Goal: Information Seeking & Learning: Learn about a topic

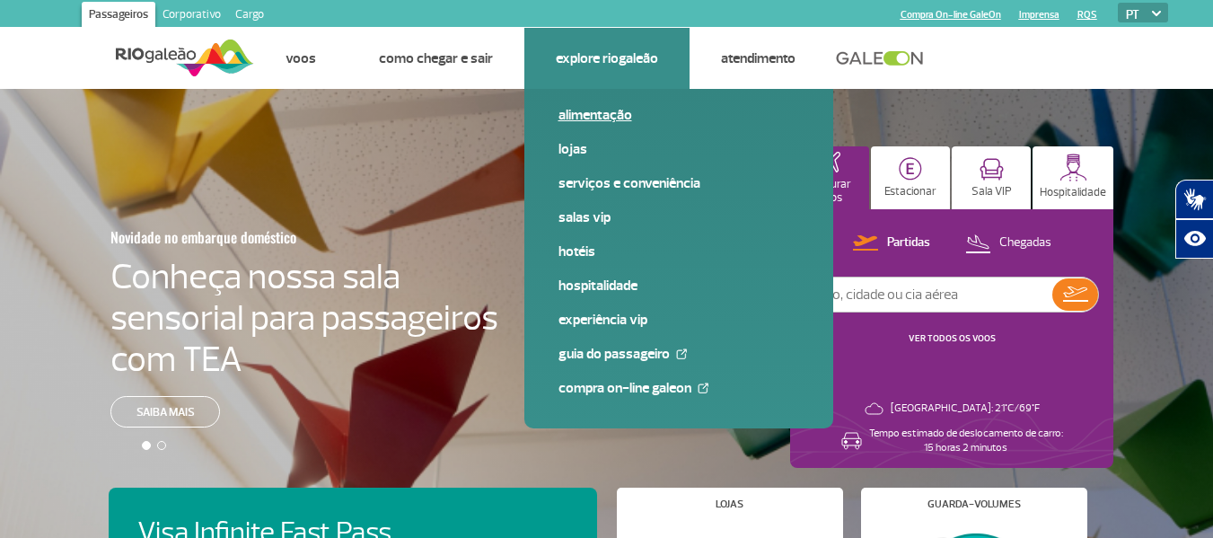
click at [604, 113] on link "Alimentação" at bounding box center [679, 115] width 241 height 20
click at [582, 116] on link "Alimentação" at bounding box center [679, 115] width 241 height 20
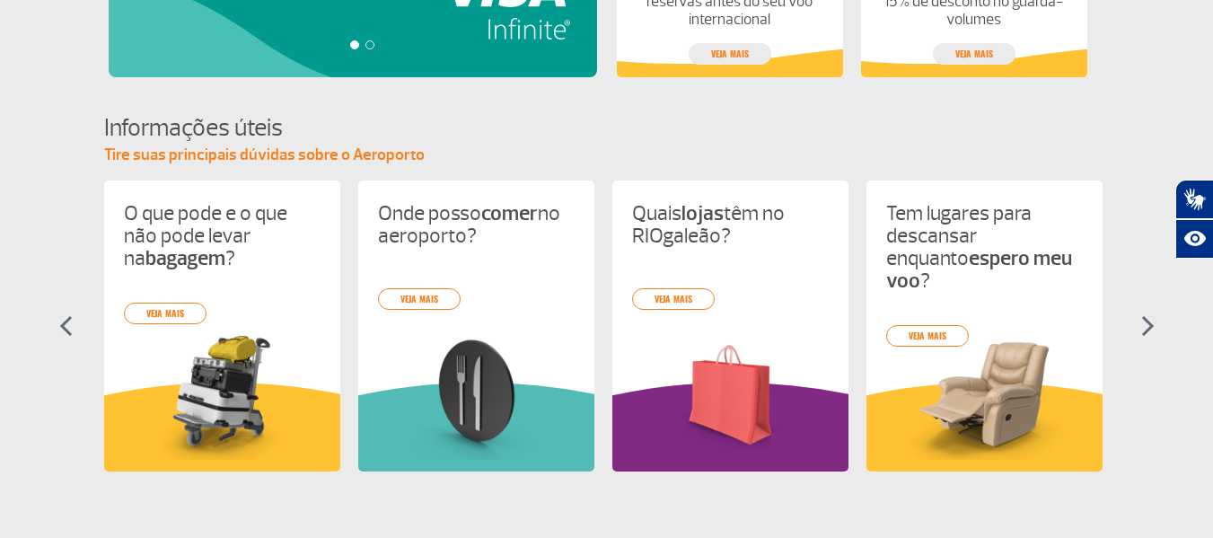
scroll to position [808, 0]
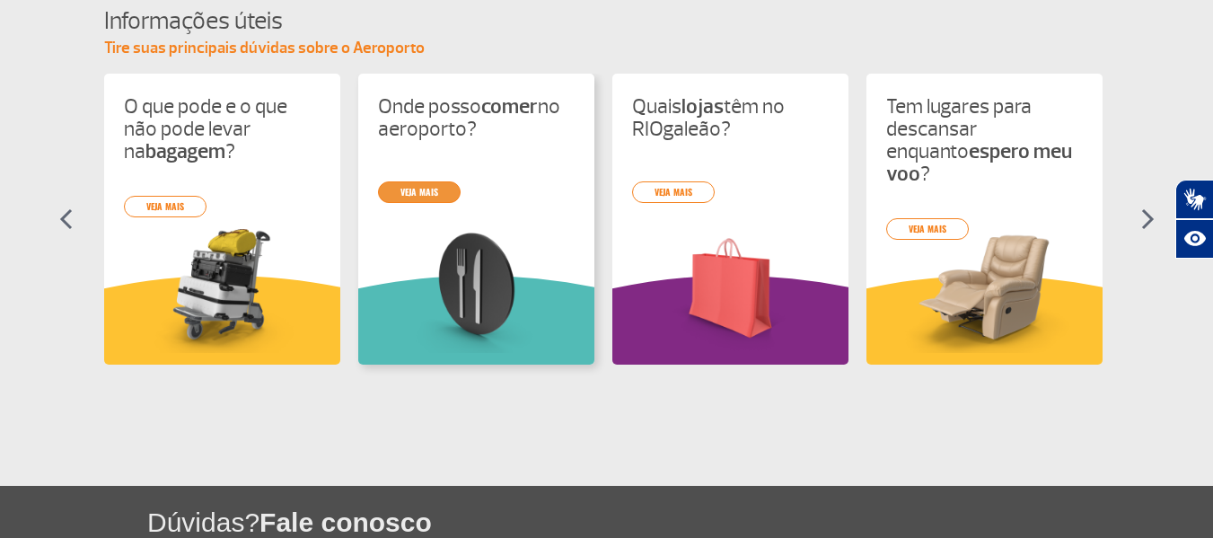
click at [435, 189] on div "O que pode e o que não pode levar na bagagem ? veja mais Onde posso comer no ae…" at bounding box center [607, 235] width 1006 height 323
click at [1148, 221] on img at bounding box center [1148, 219] width 13 height 22
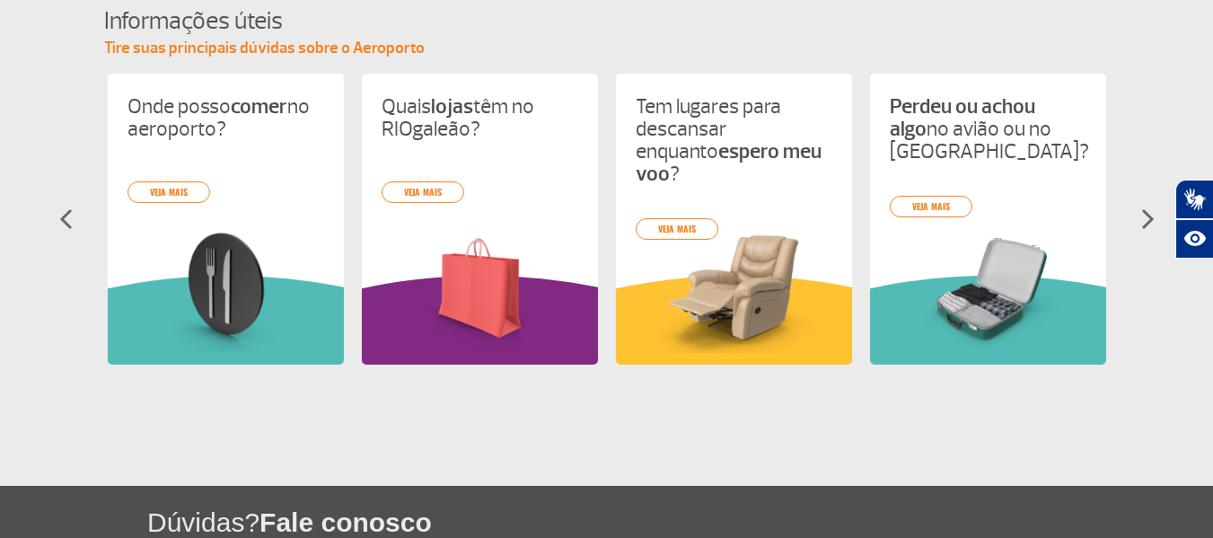
scroll to position [0, 254]
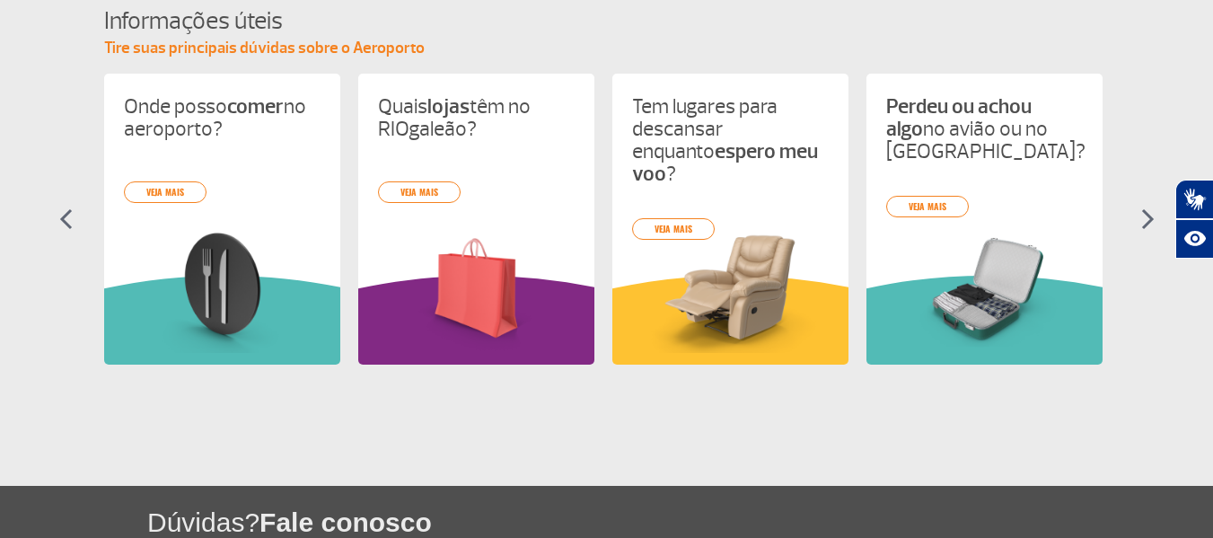
click at [1148, 220] on img at bounding box center [1148, 219] width 13 height 22
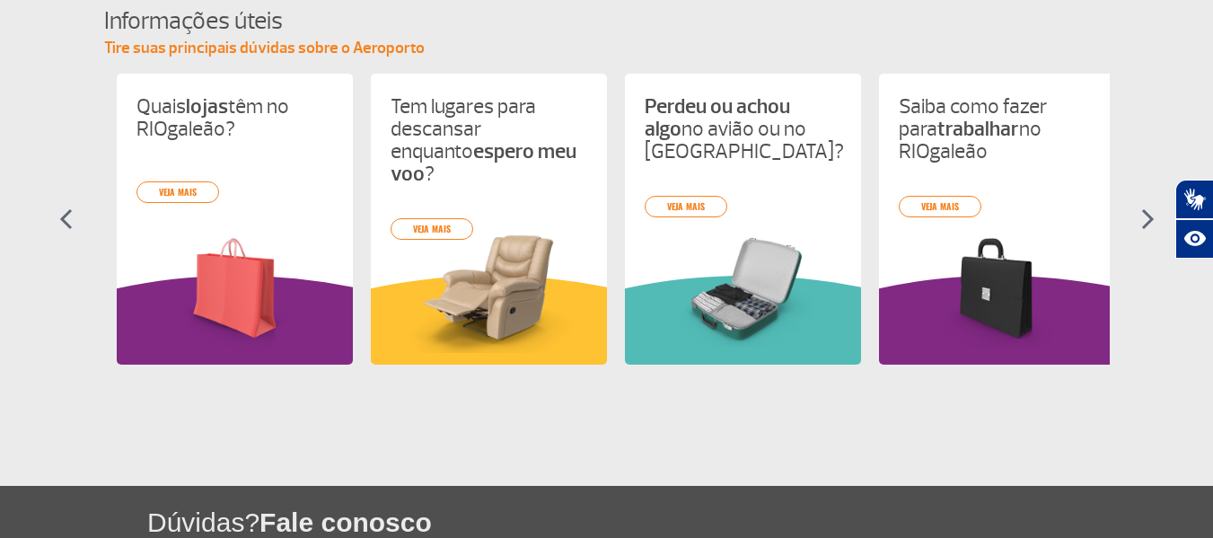
scroll to position [0, 508]
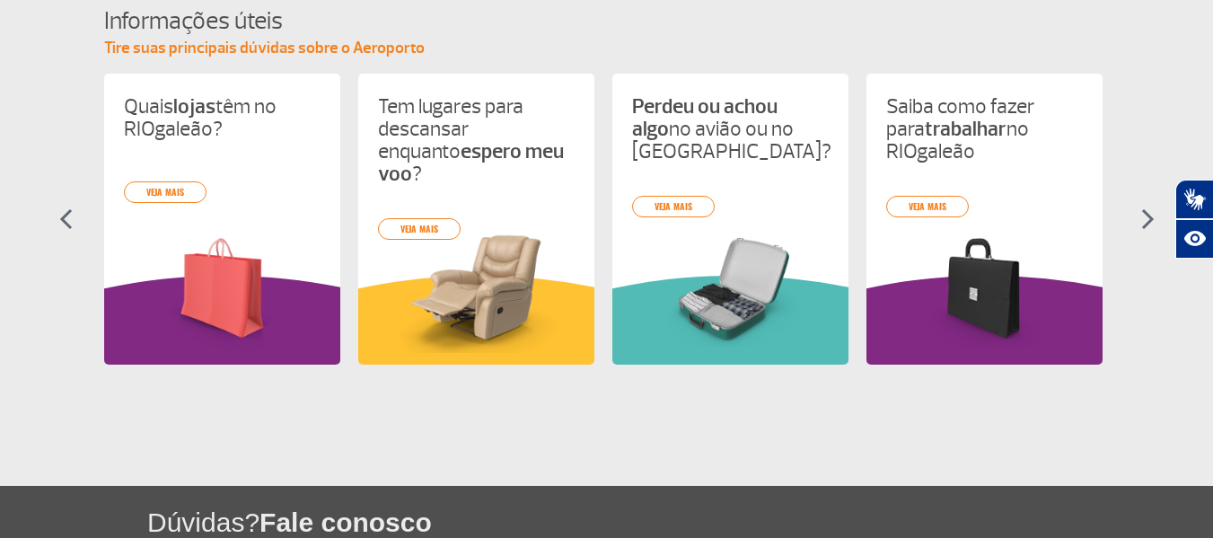
click at [1148, 220] on img at bounding box center [1148, 219] width 13 height 22
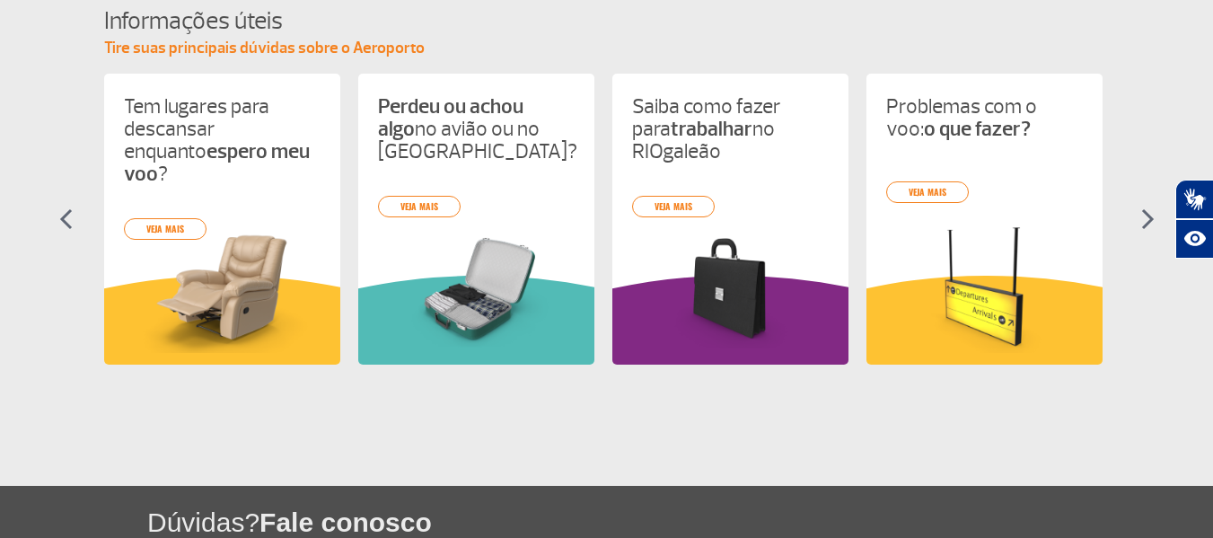
click at [1148, 220] on img at bounding box center [1148, 219] width 13 height 22
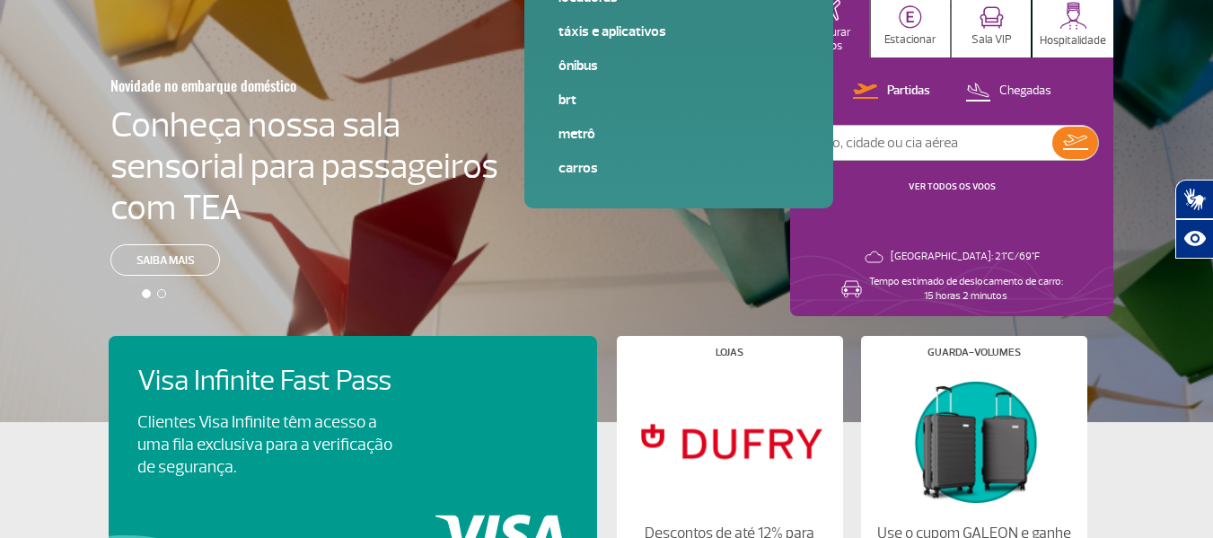
scroll to position [180, 0]
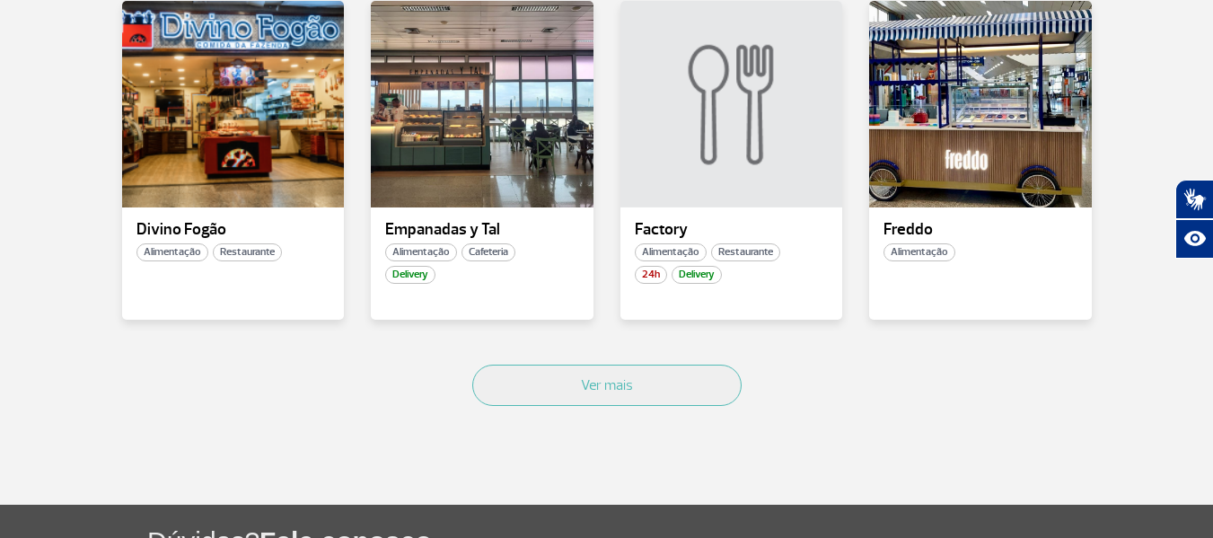
scroll to position [1347, 0]
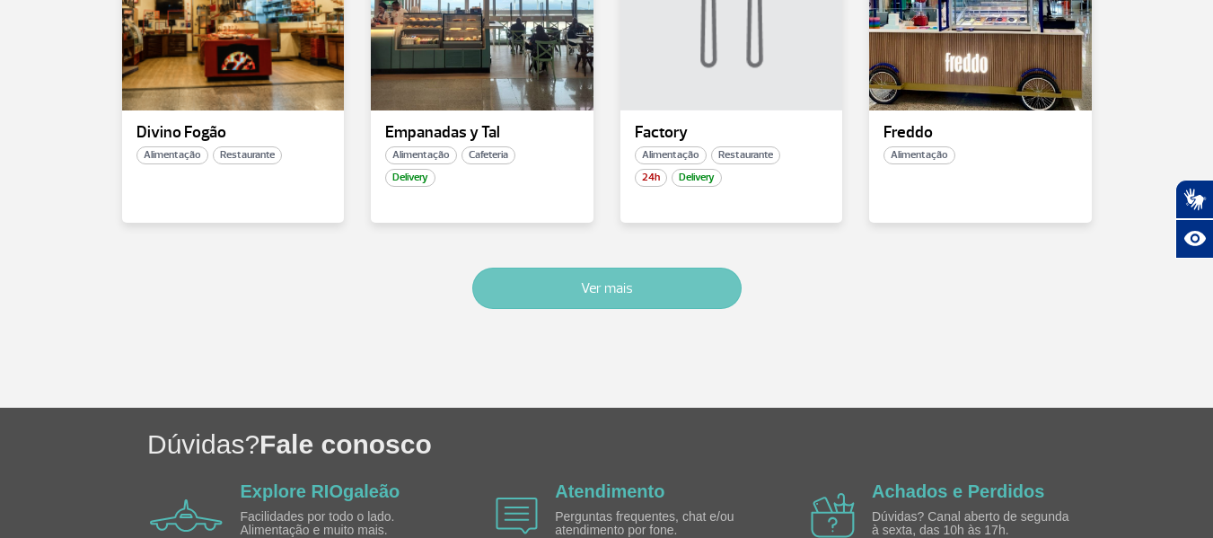
click at [560, 289] on button "Ver mais" at bounding box center [606, 288] width 269 height 41
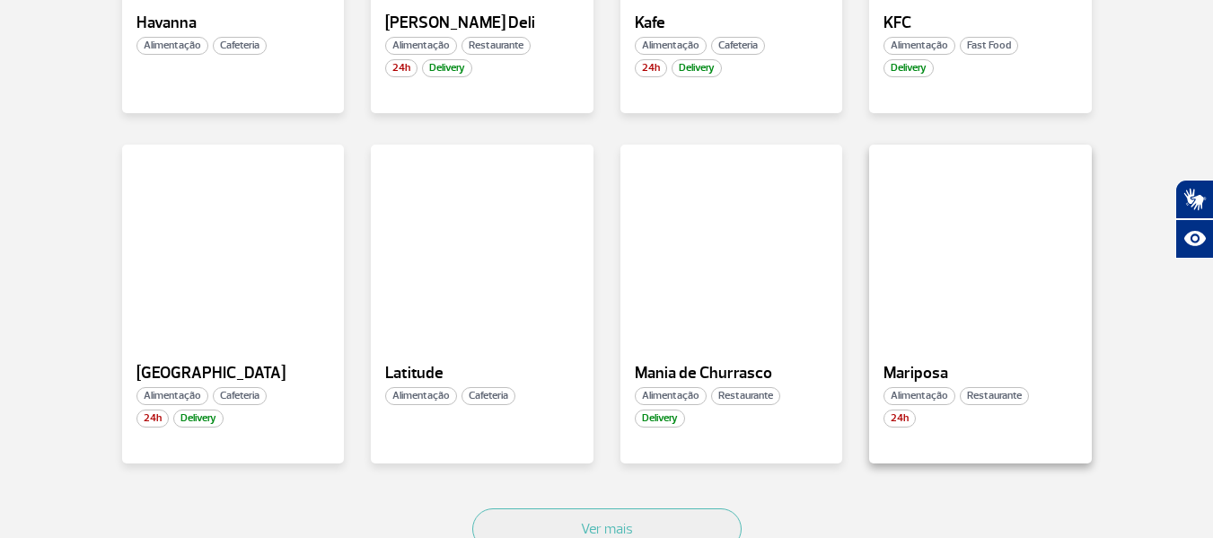
scroll to position [2241, 0]
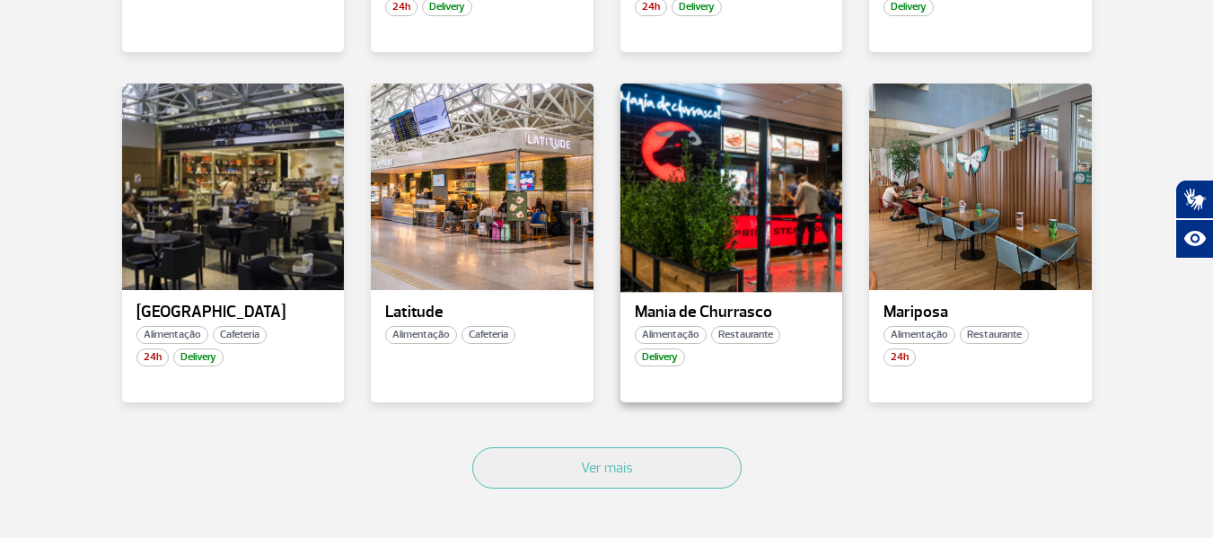
click at [712, 198] on div at bounding box center [731, 186] width 226 height 211
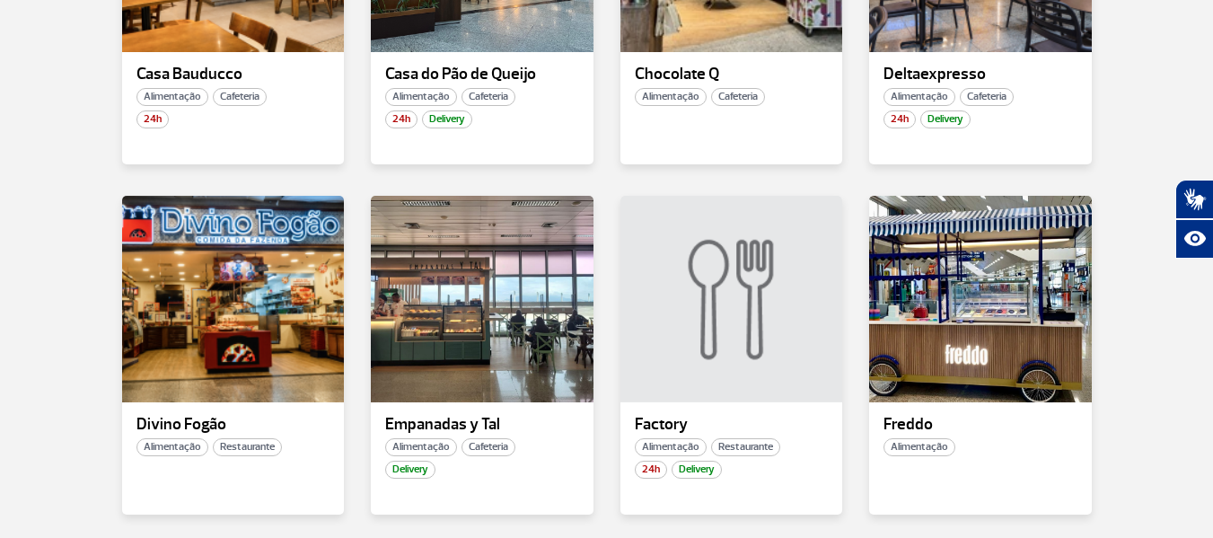
scroll to position [1078, 0]
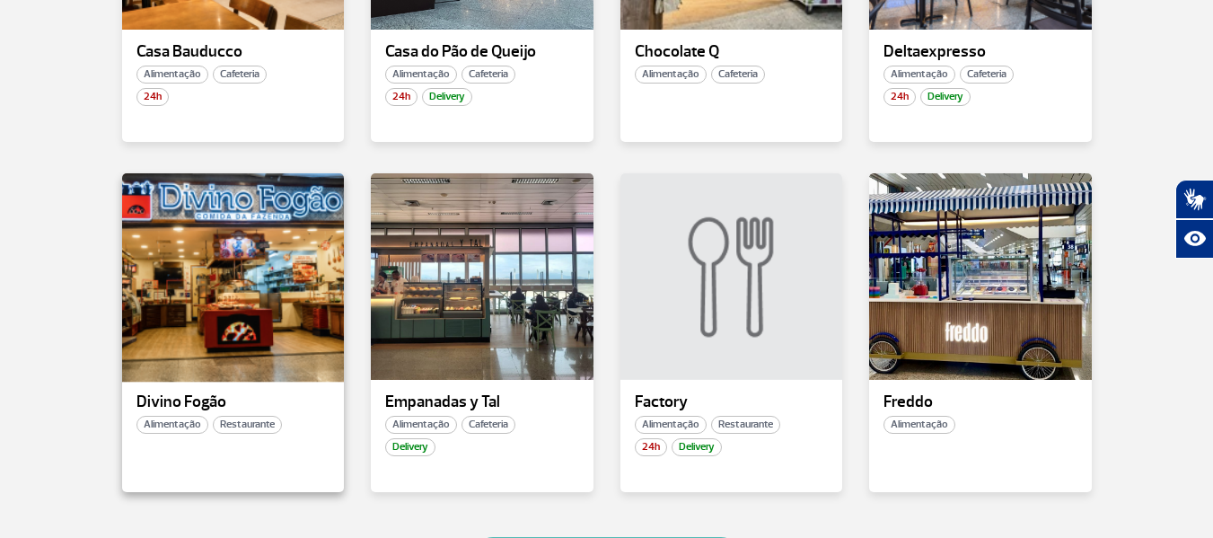
click at [246, 284] on div at bounding box center [232, 276] width 226 height 211
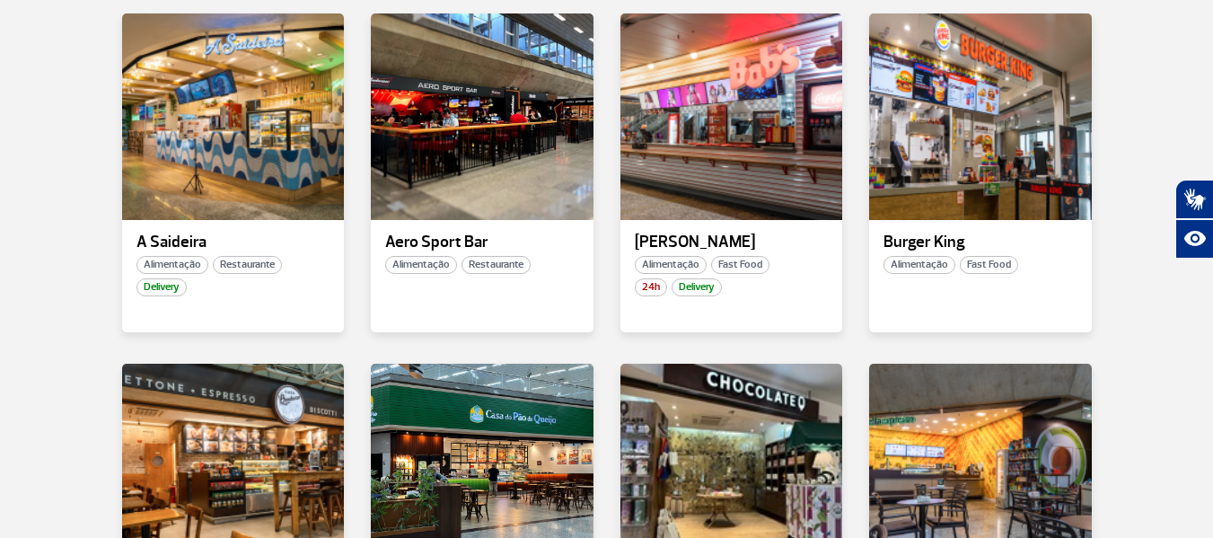
scroll to position [539, 0]
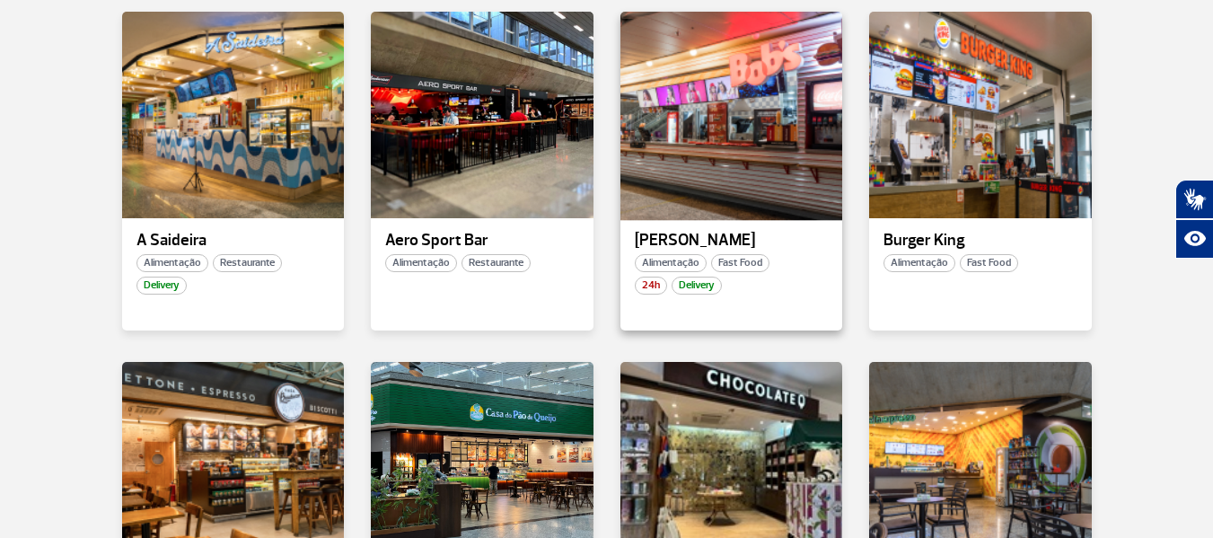
click at [746, 107] on div at bounding box center [731, 114] width 226 height 211
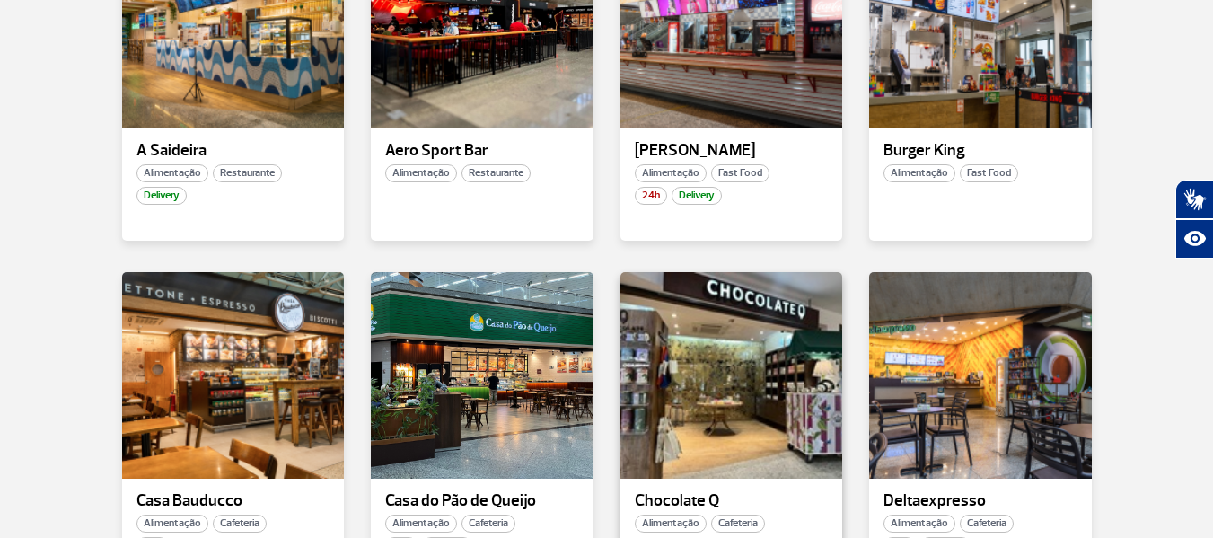
scroll to position [808, 0]
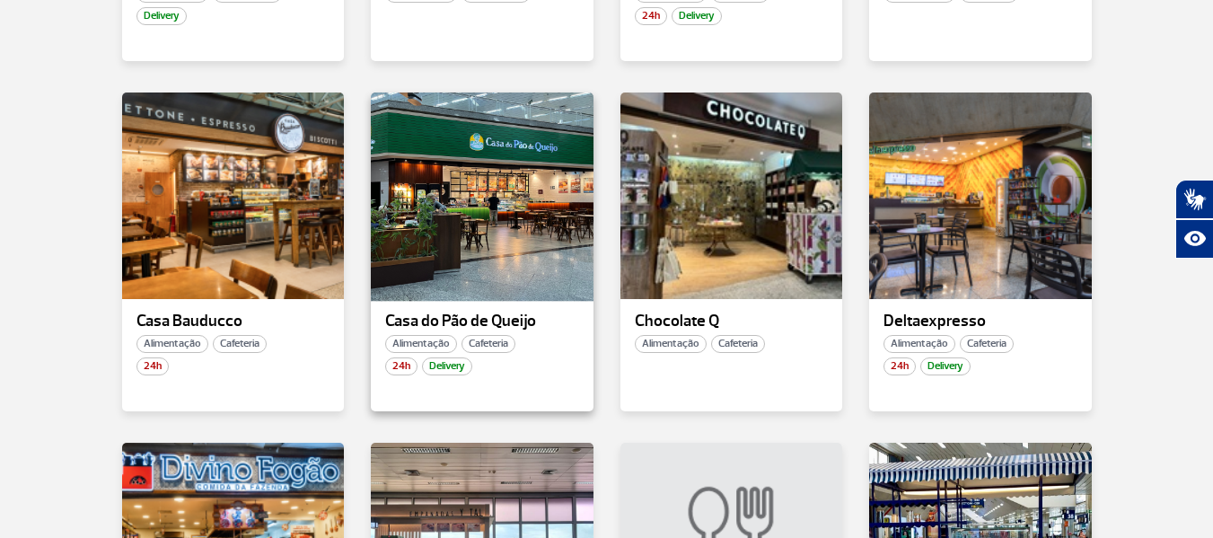
click at [520, 181] on div at bounding box center [482, 195] width 226 height 211
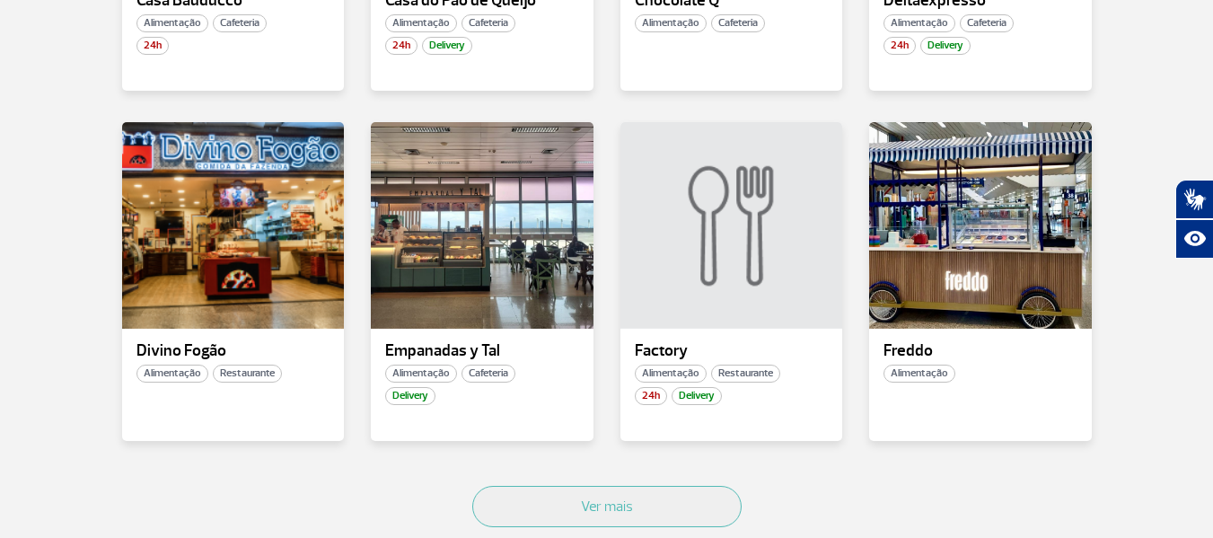
scroll to position [1168, 0]
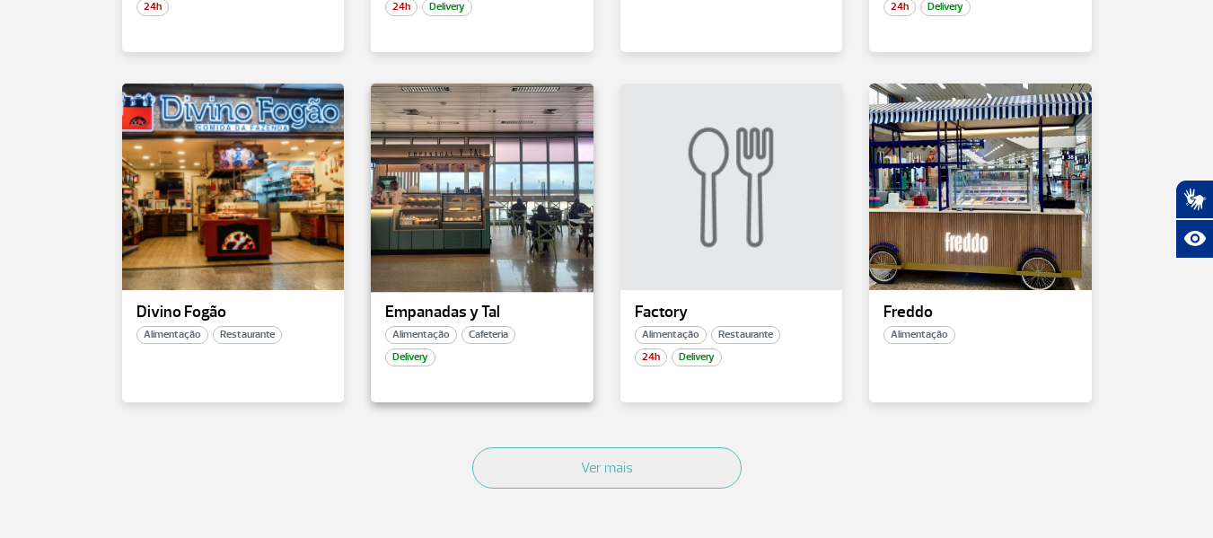
click at [478, 192] on div at bounding box center [482, 186] width 226 height 211
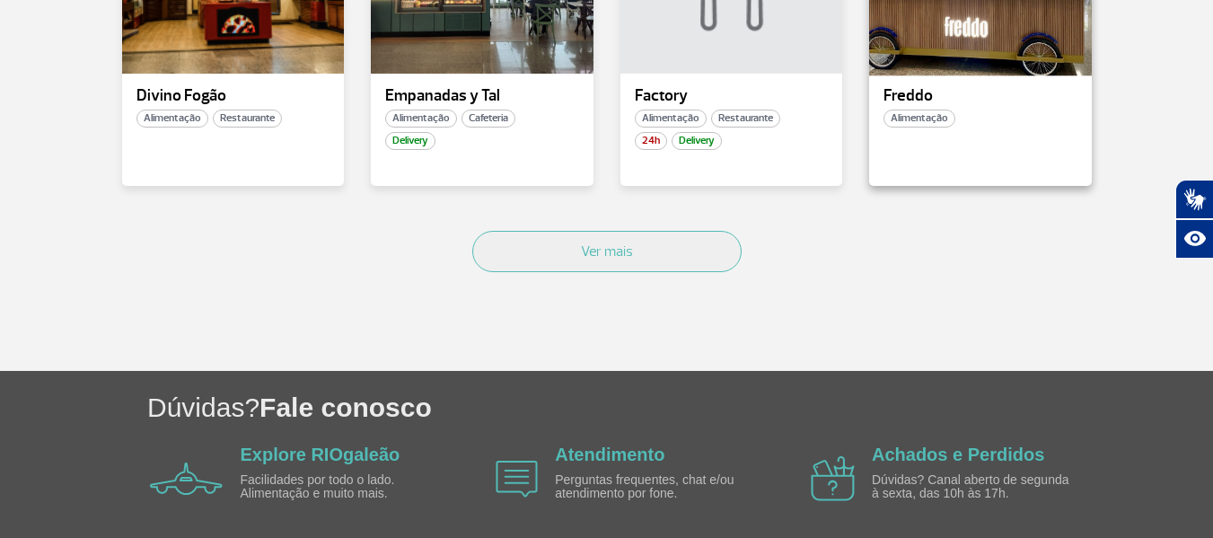
scroll to position [1454, 0]
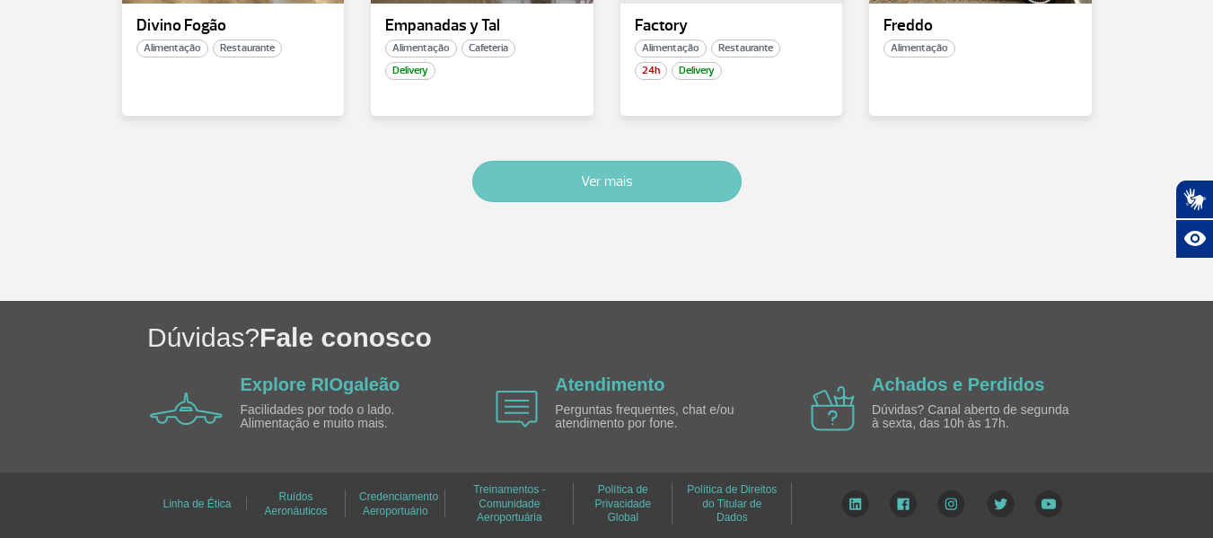
click at [607, 178] on button "Ver mais" at bounding box center [606, 181] width 269 height 41
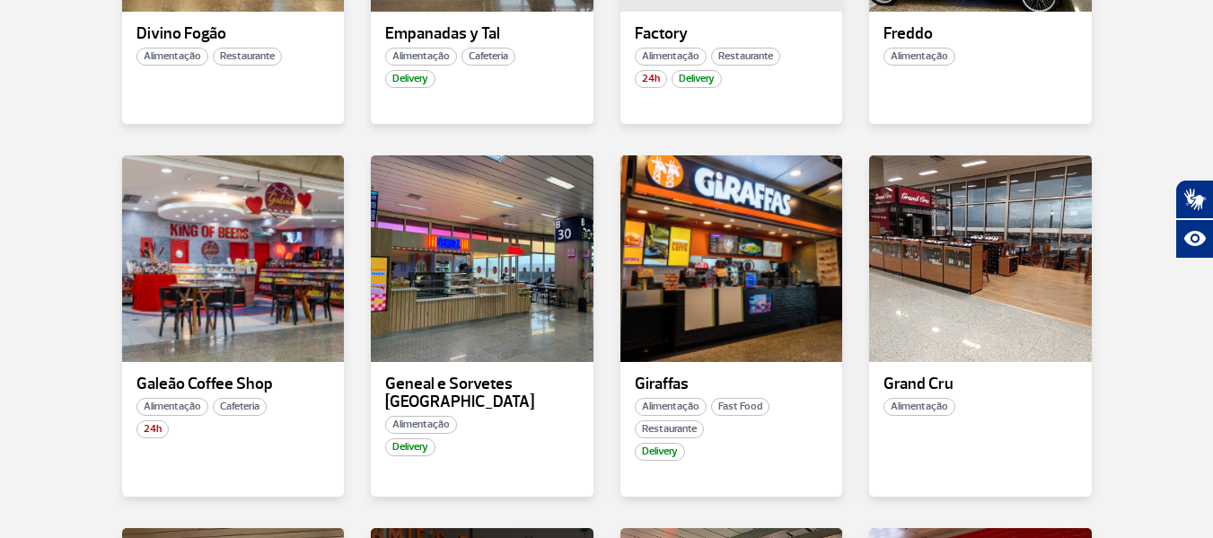
scroll to position [1450, 0]
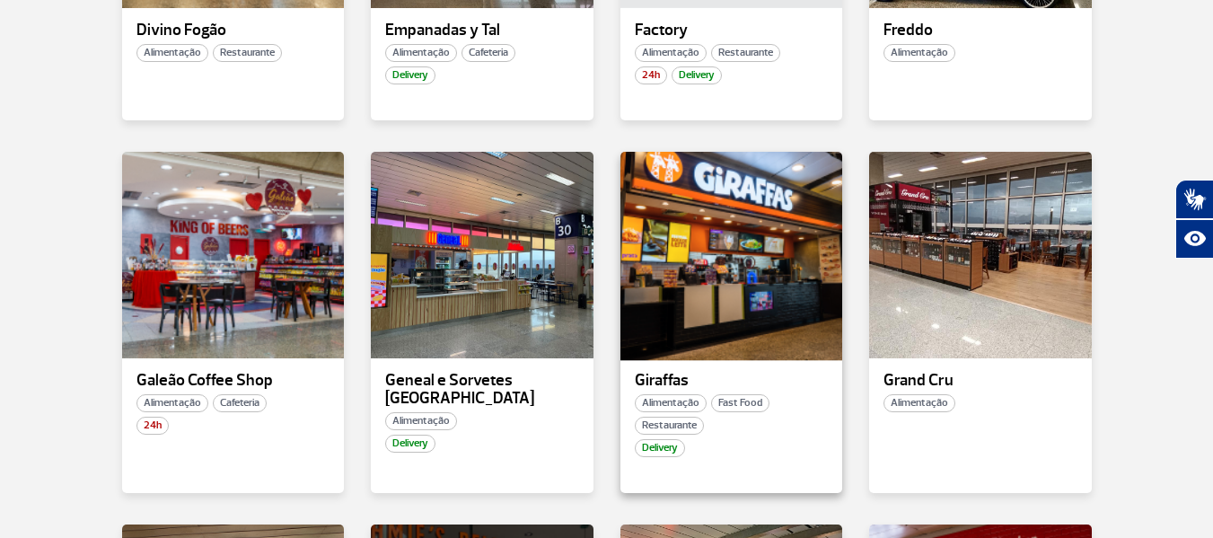
click at [768, 303] on div at bounding box center [731, 254] width 226 height 211
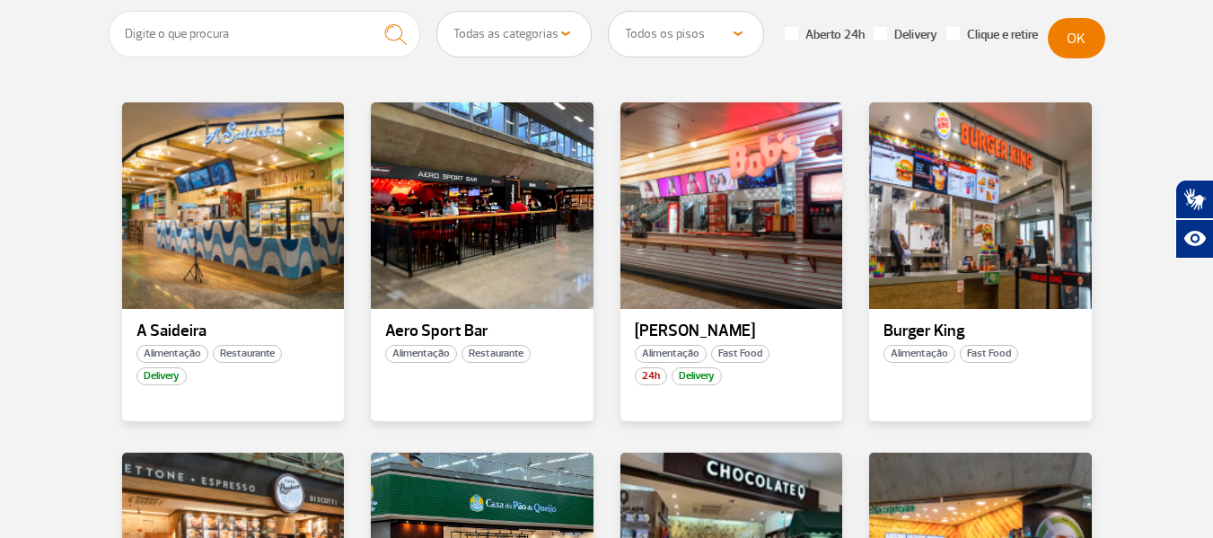
scroll to position [449, 0]
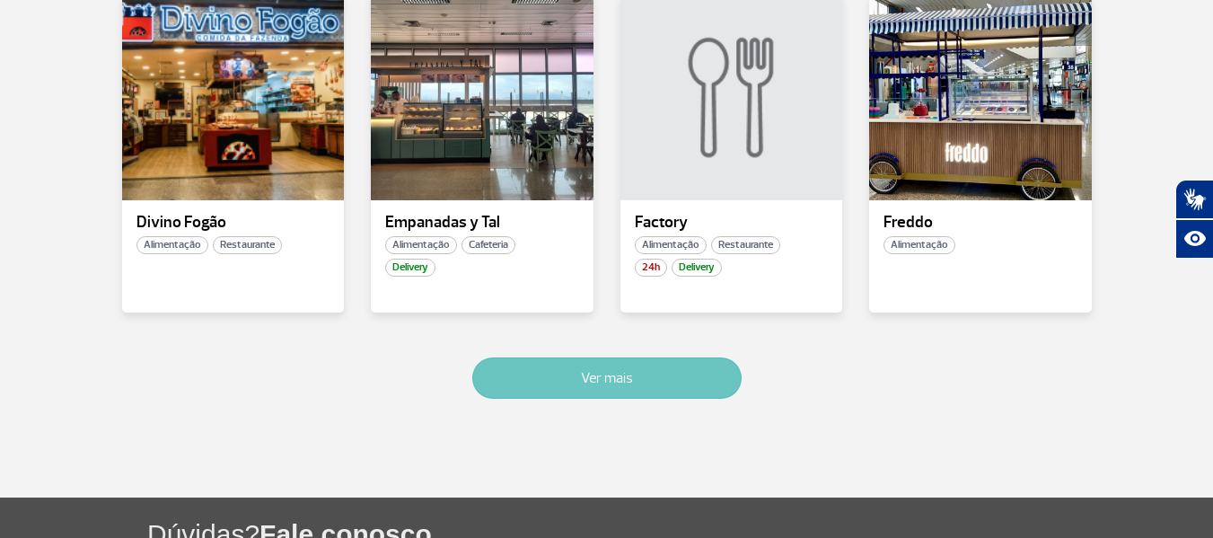
click at [588, 382] on button "Ver mais" at bounding box center [606, 377] width 269 height 41
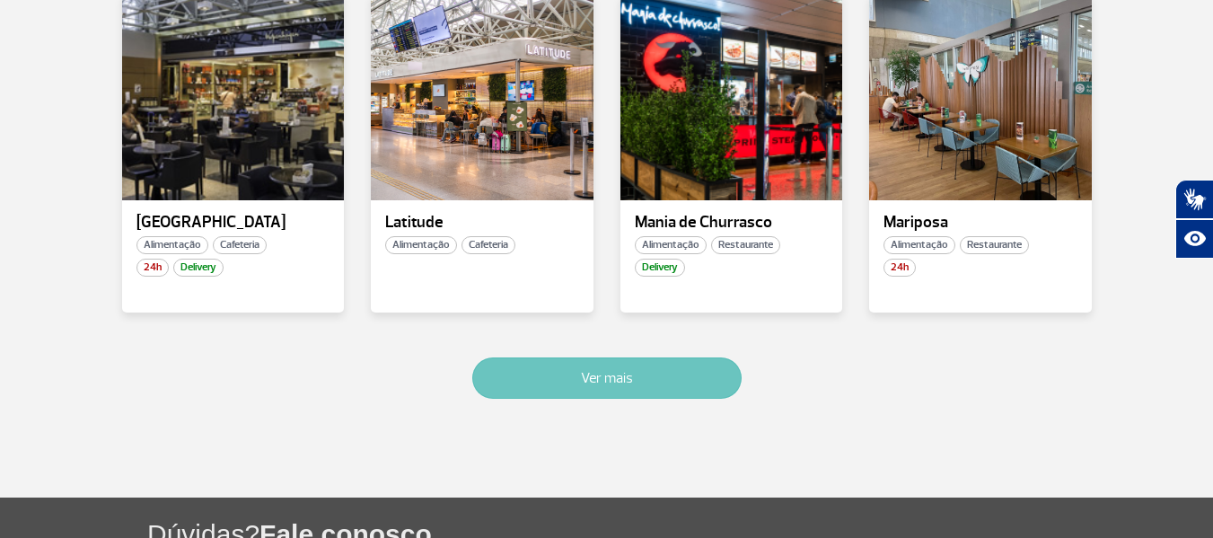
click at [623, 383] on button "Ver mais" at bounding box center [606, 377] width 269 height 41
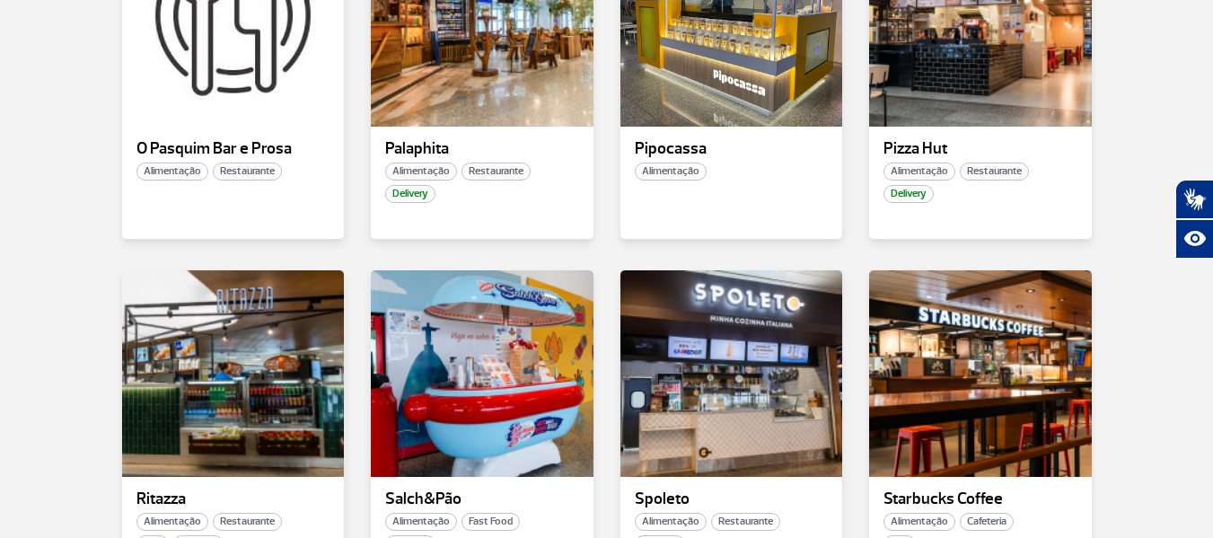
scroll to position [3202, 0]
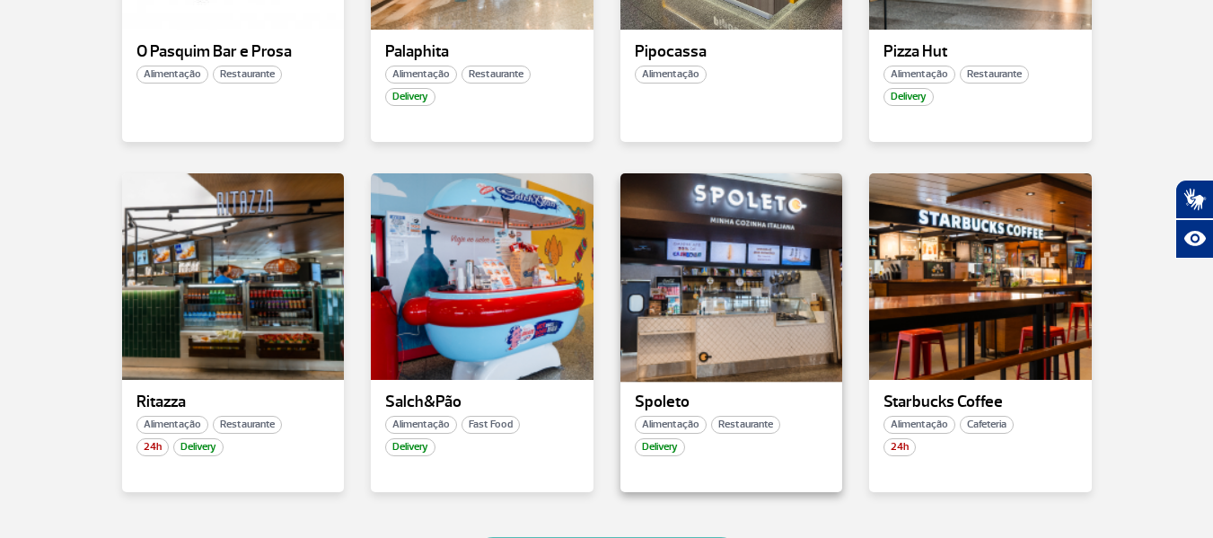
click at [728, 297] on div at bounding box center [731, 276] width 226 height 211
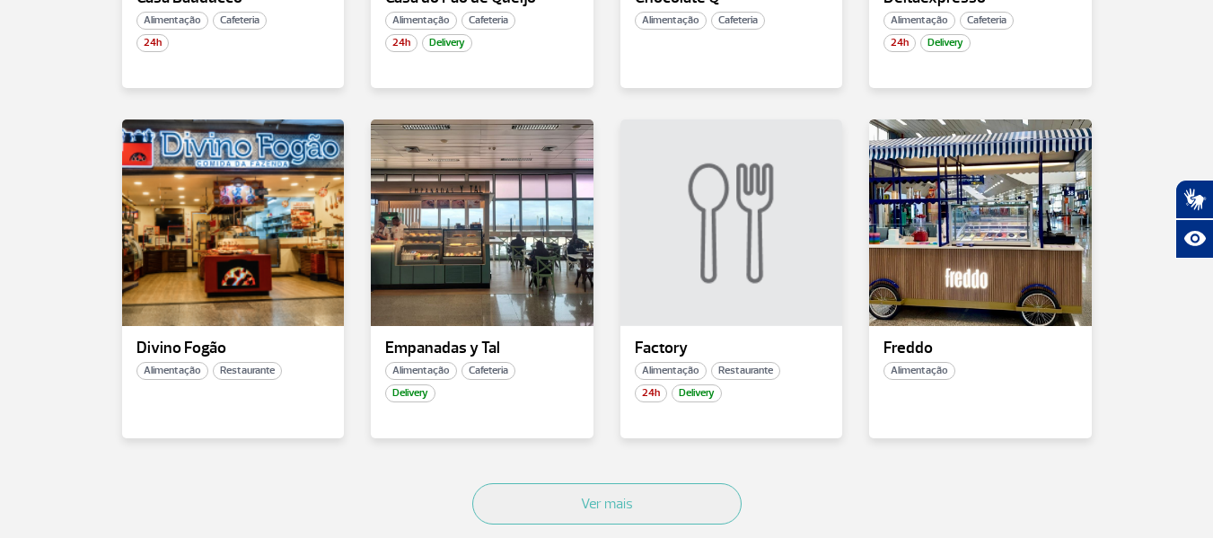
scroll to position [1168, 0]
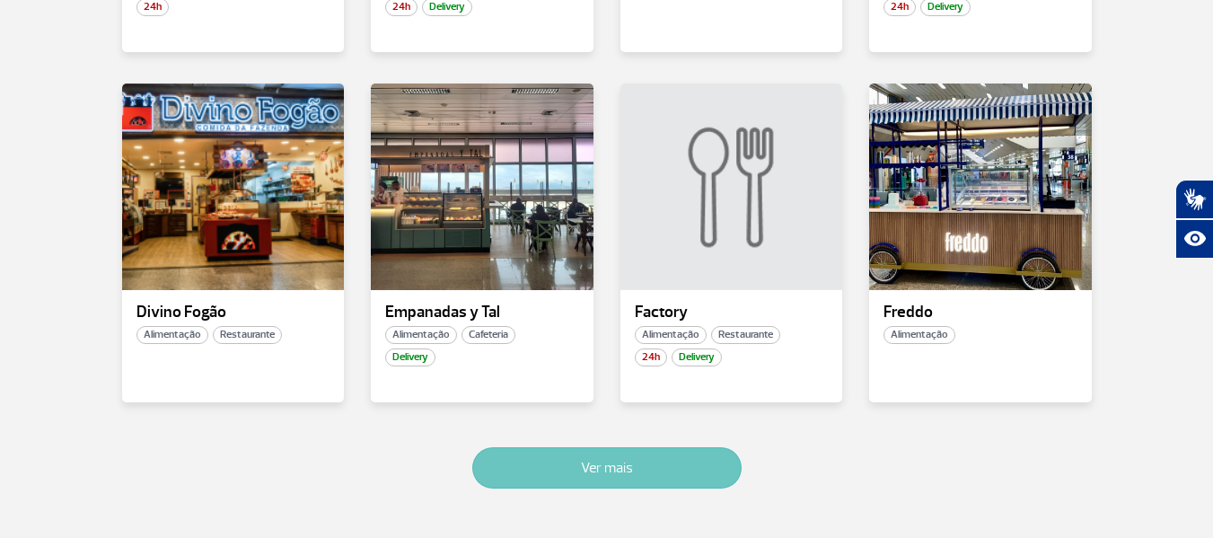
click at [604, 457] on button "Ver mais" at bounding box center [606, 467] width 269 height 41
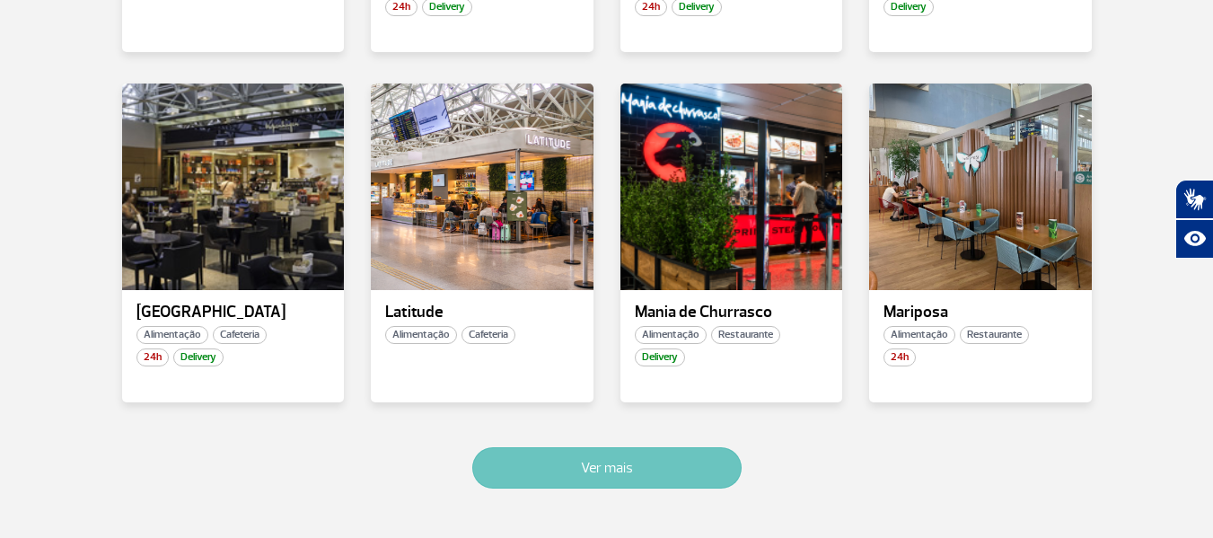
click at [609, 470] on button "Ver mais" at bounding box center [606, 467] width 269 height 41
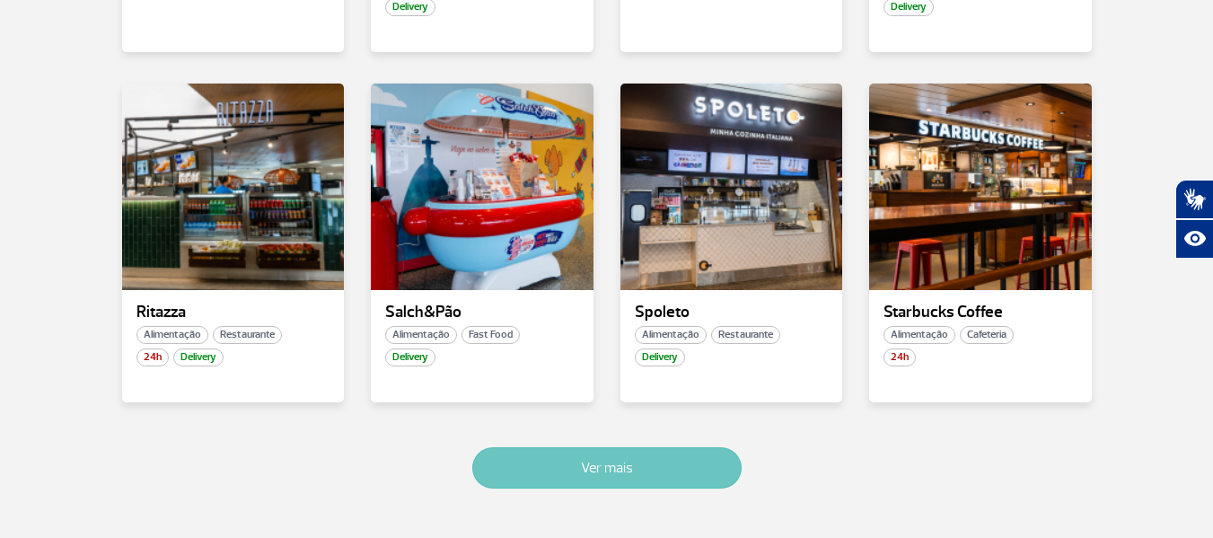
click at [609, 465] on button "Ver mais" at bounding box center [606, 467] width 269 height 41
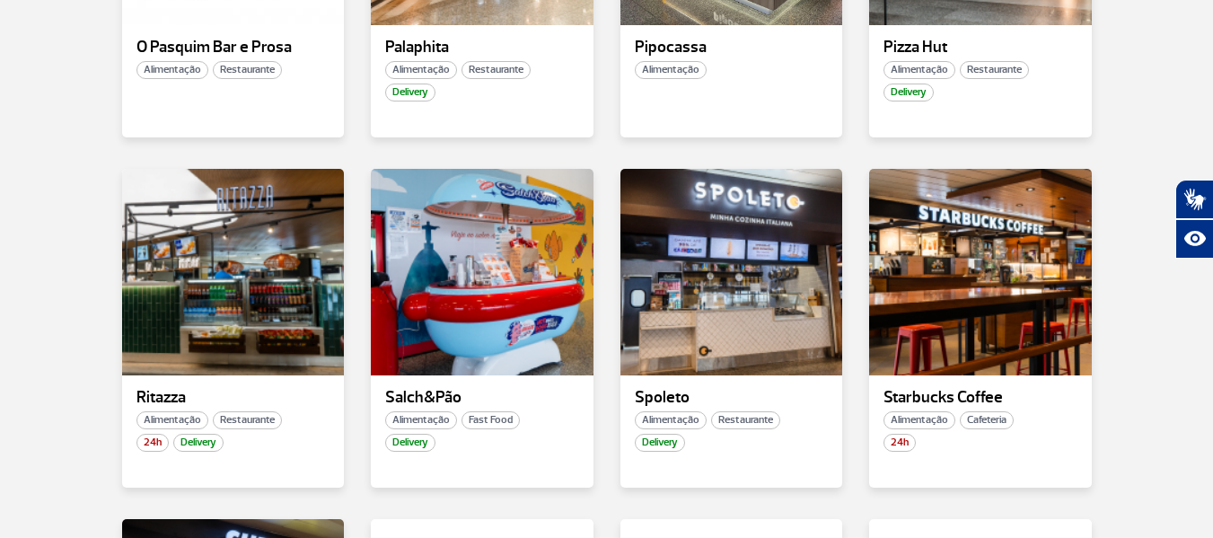
scroll to position [3162, 0]
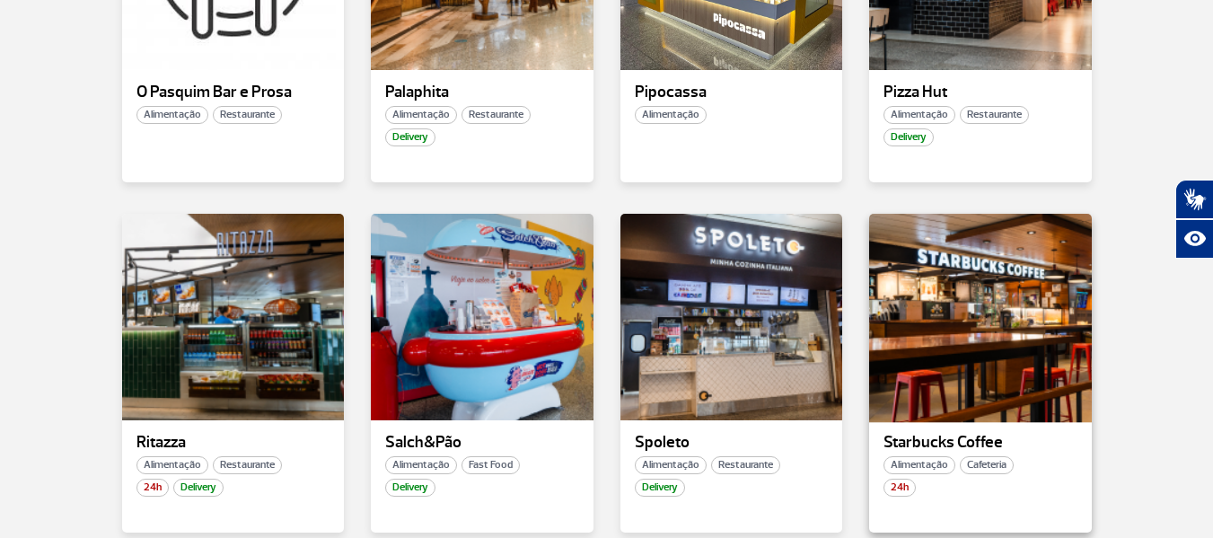
click at [957, 311] on div at bounding box center [981, 316] width 226 height 211
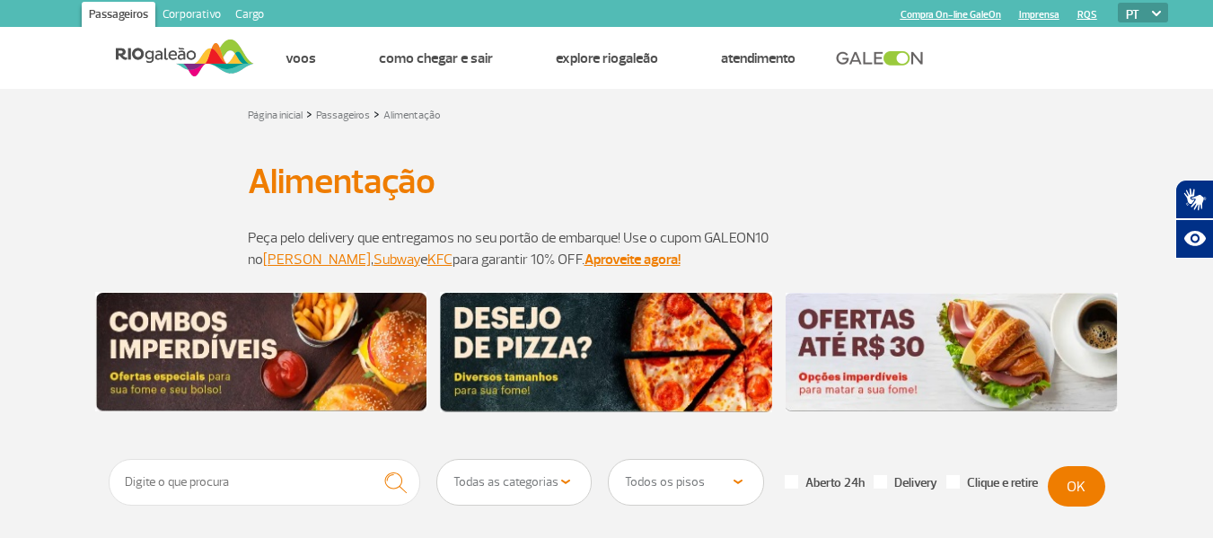
scroll to position [269, 0]
